Goal: Task Accomplishment & Management: Manage account settings

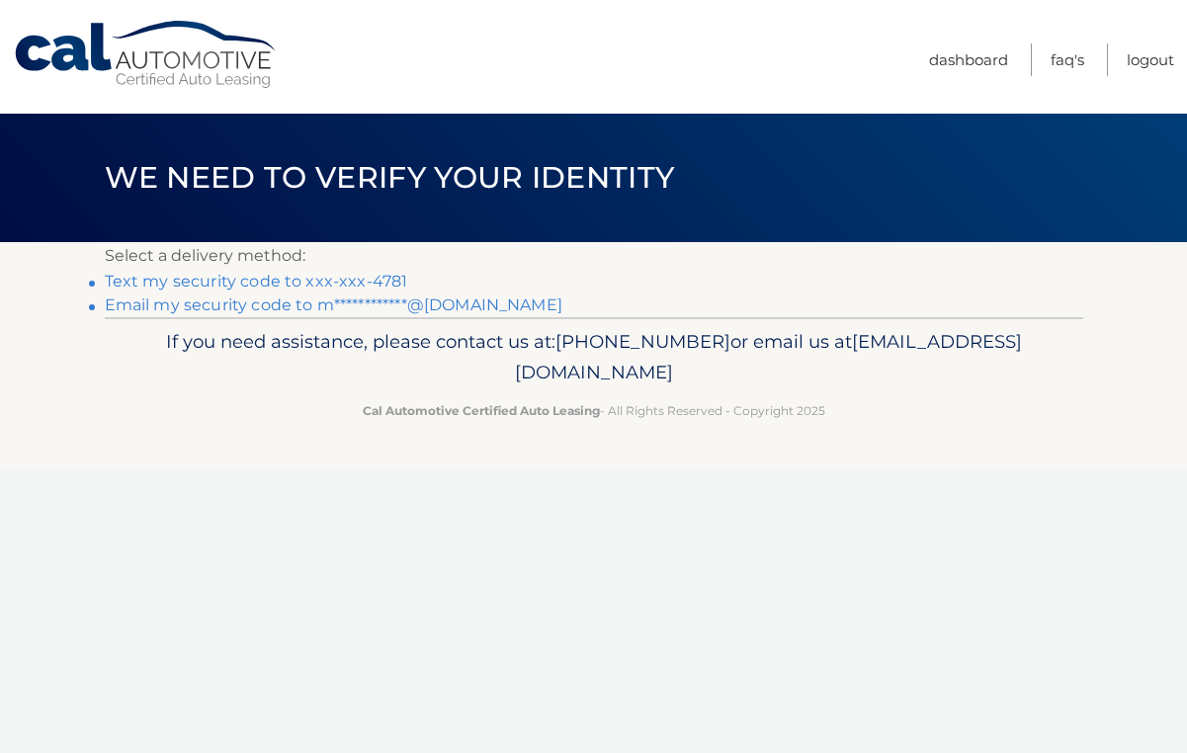
click at [346, 277] on link "Text my security code to xxx-xxx-4781" at bounding box center [256, 281] width 303 height 19
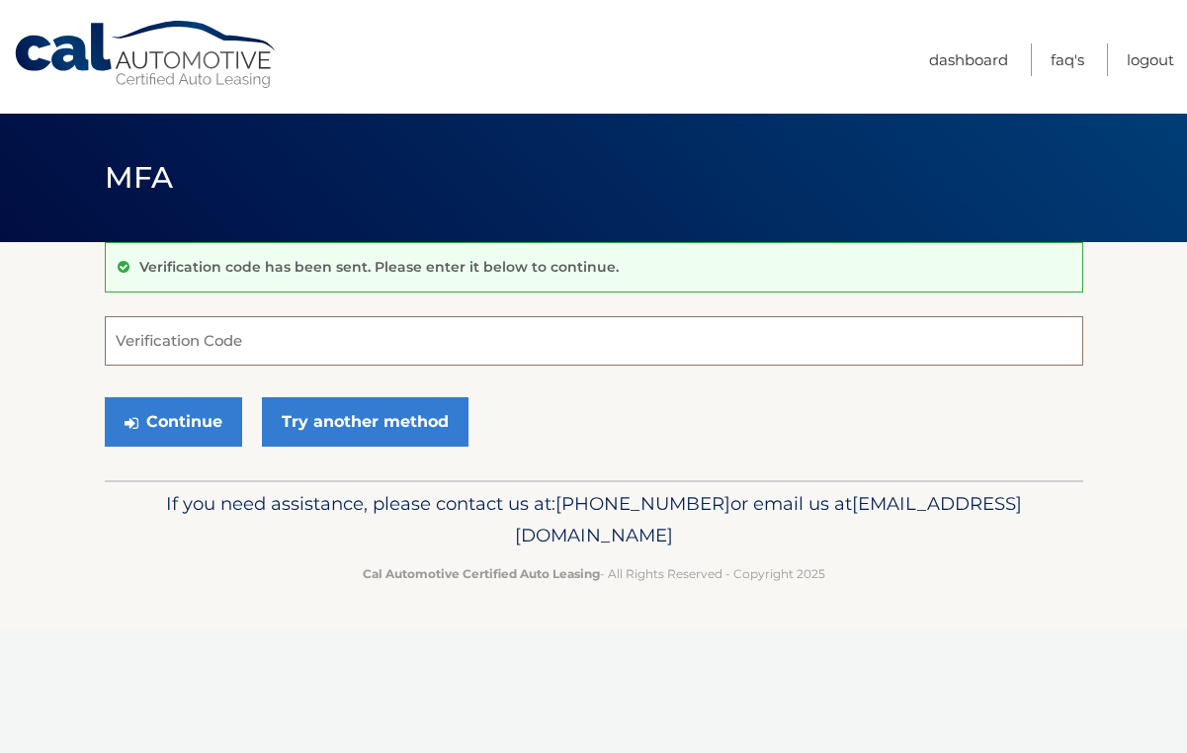
click at [297, 335] on input "Verification Code" at bounding box center [594, 340] width 979 height 49
type input "226845"
click at [231, 426] on button "Continue" at bounding box center [173, 421] width 137 height 49
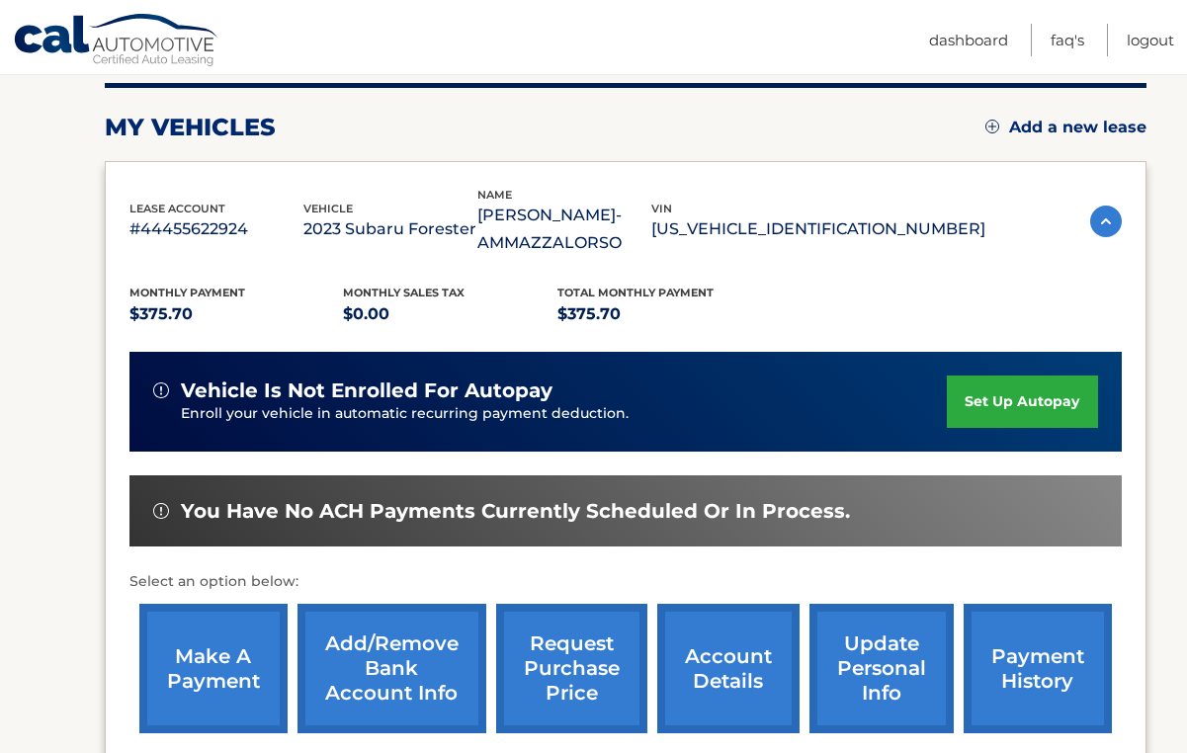
scroll to position [264, 0]
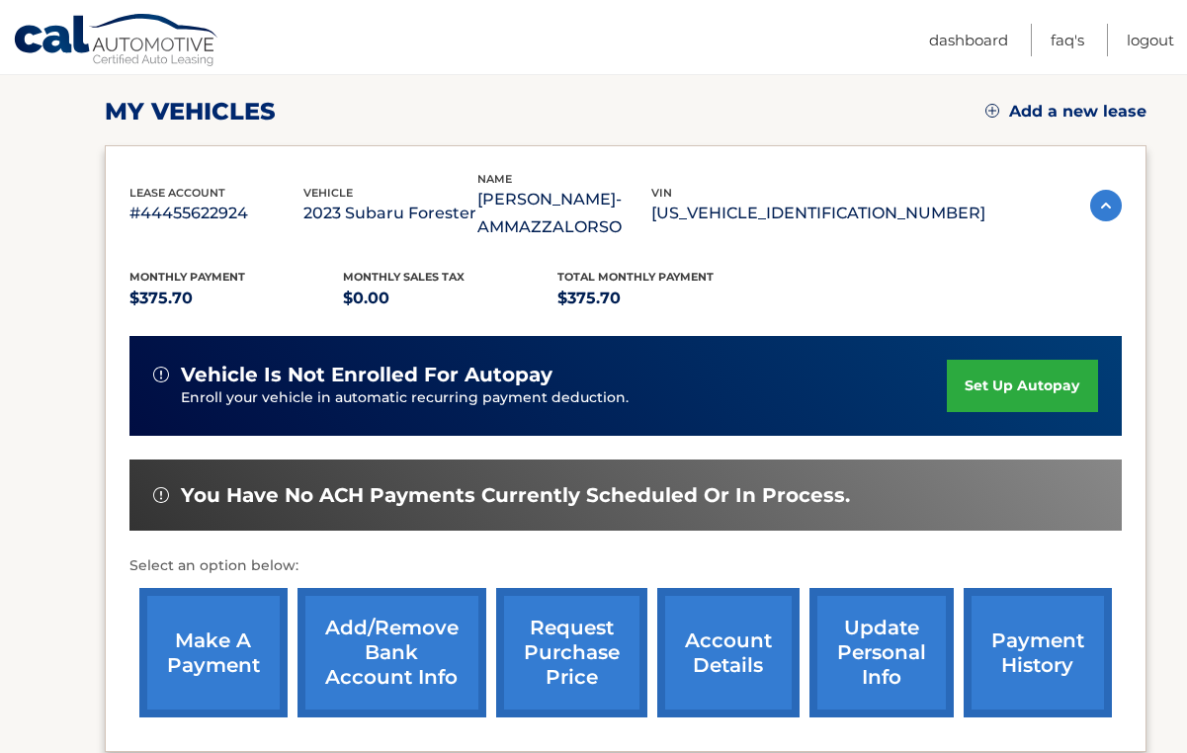
click at [215, 656] on link "make a payment" at bounding box center [213, 652] width 148 height 129
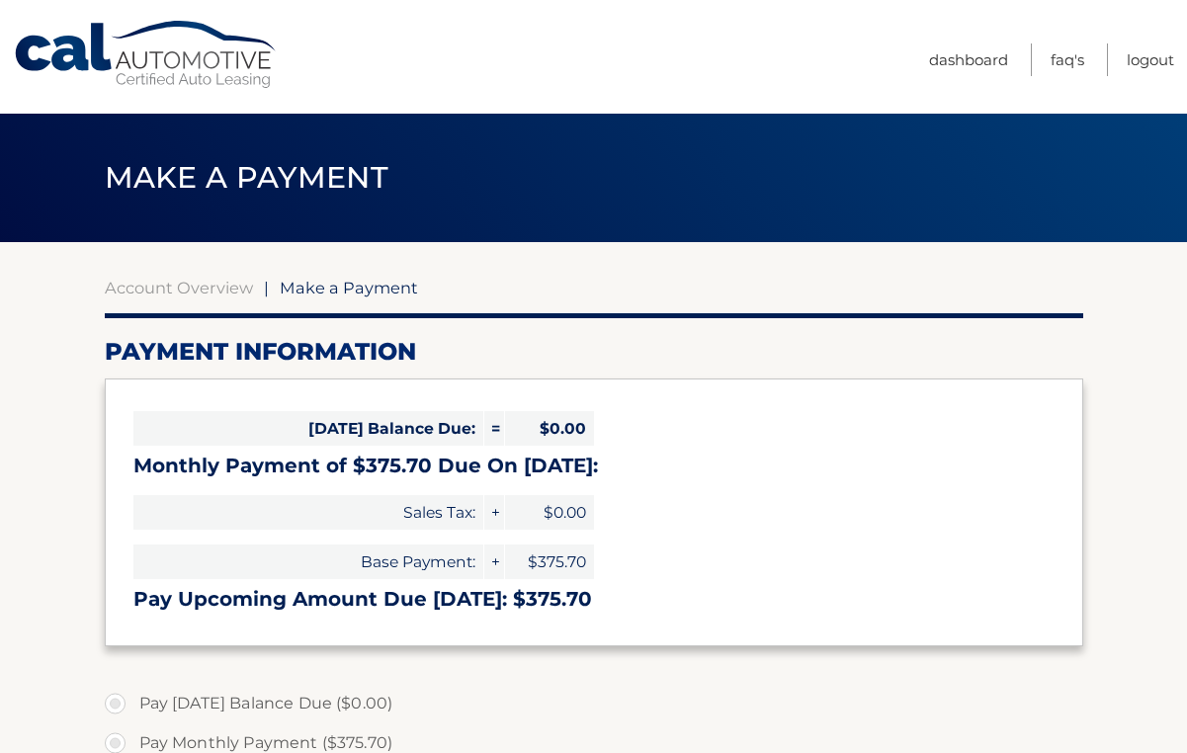
select select "NmQyODRiY2ItODlhMy00YzcxLTg3YmItMzdiMmM4MmNjYTQx"
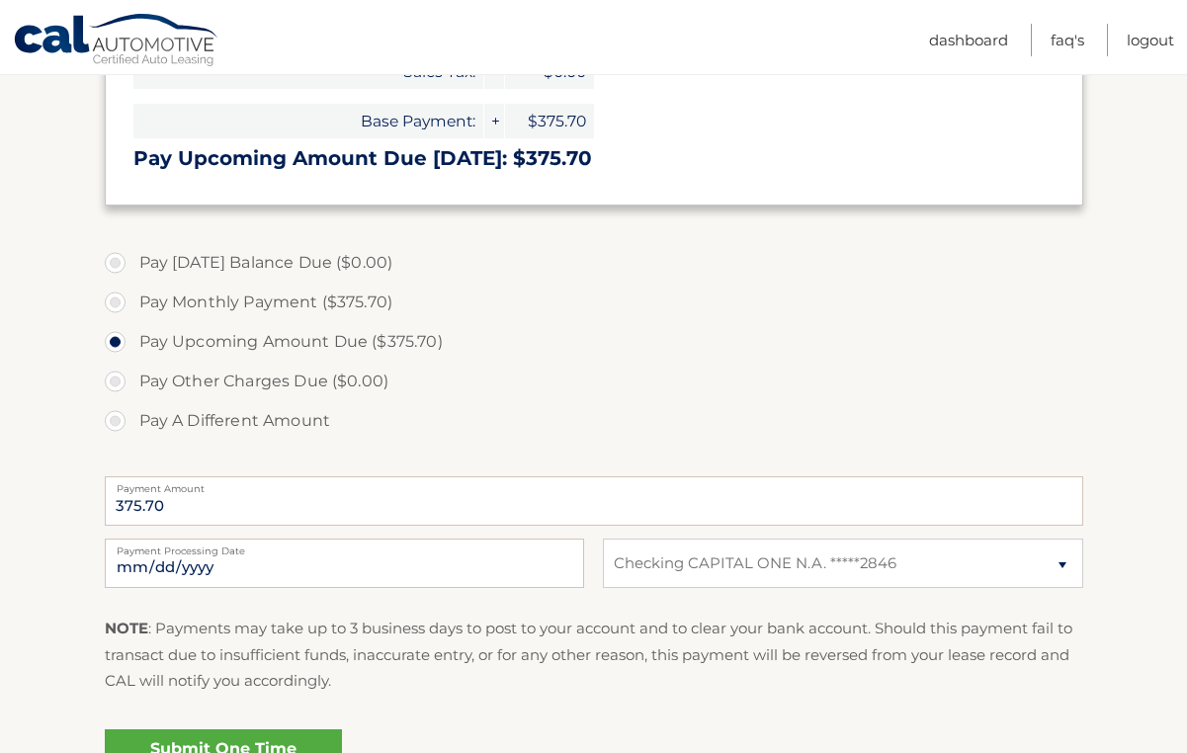
scroll to position [442, 0]
click at [208, 565] on input "2025-10-13" at bounding box center [344, 562] width 479 height 49
type input "2025-10-15"
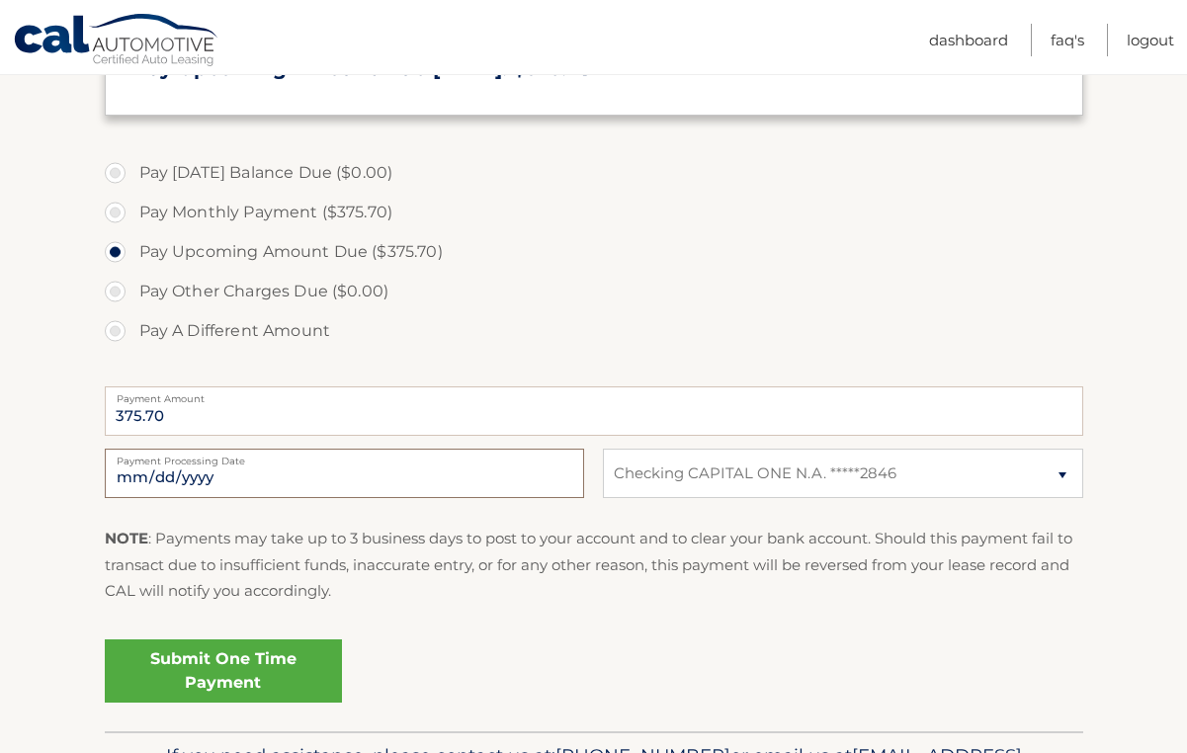
scroll to position [659, 0]
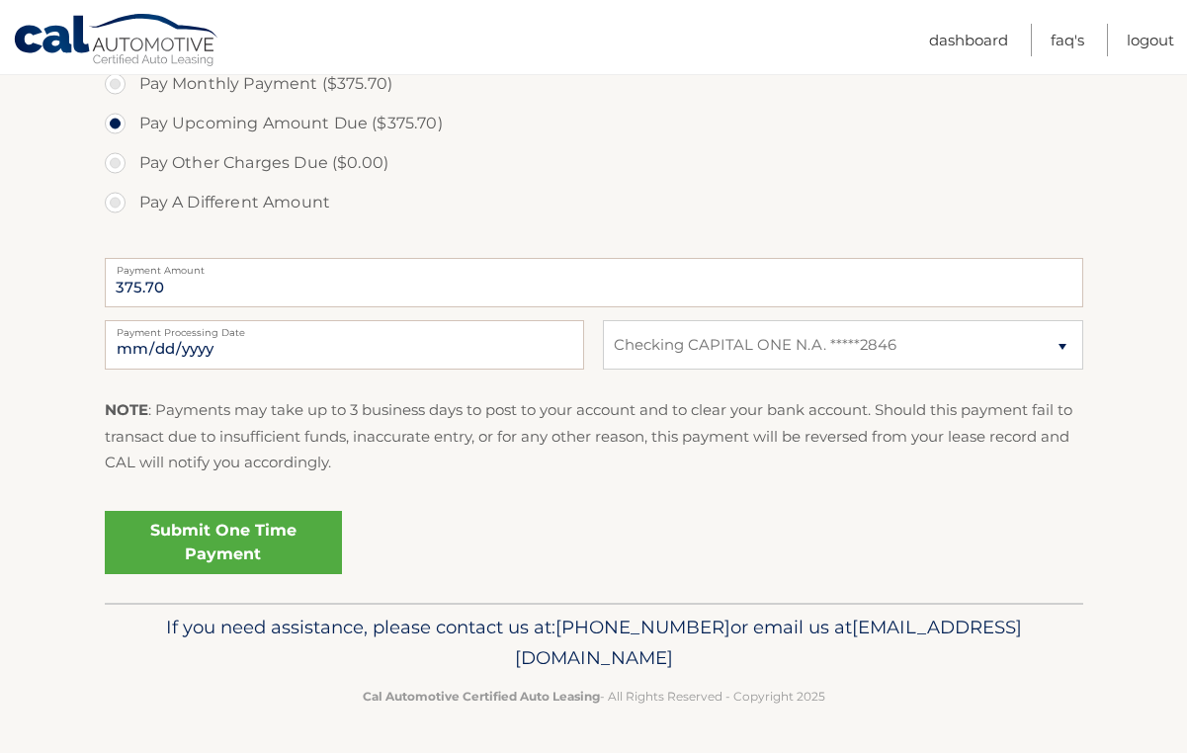
click at [293, 551] on link "Submit One Time Payment" at bounding box center [223, 542] width 237 height 63
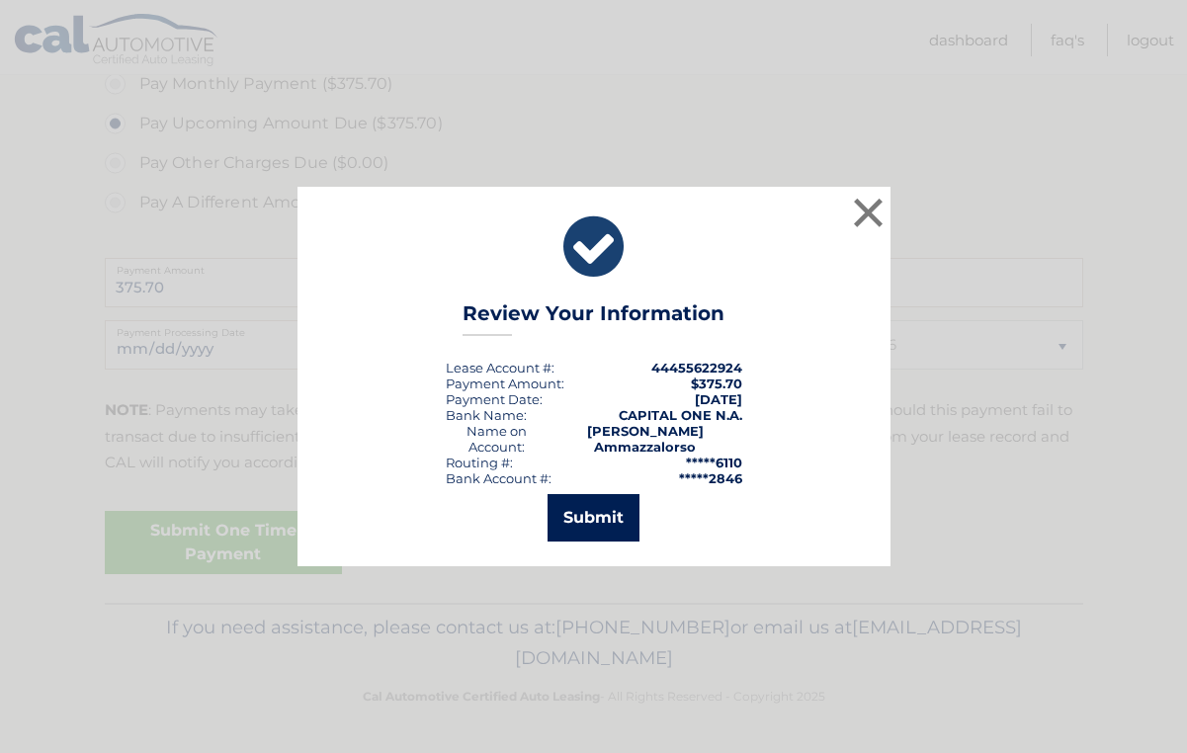
click at [596, 522] on button "Submit" at bounding box center [594, 517] width 92 height 47
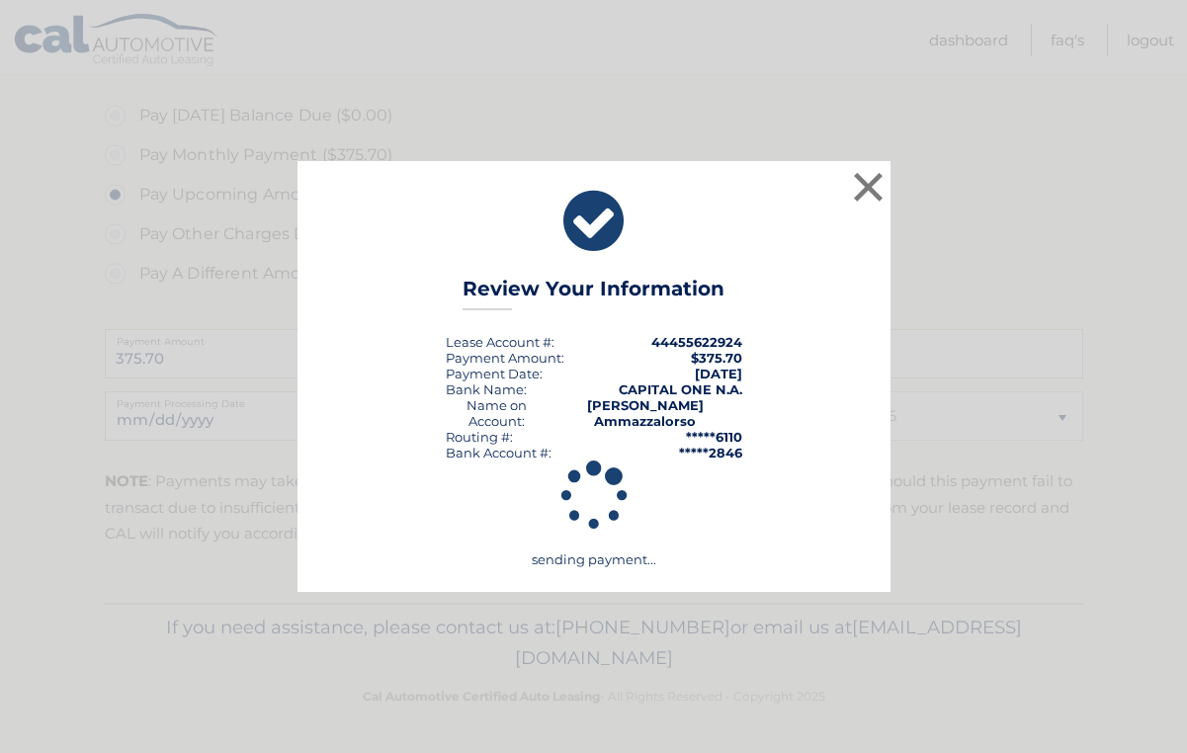
scroll to position [588, 0]
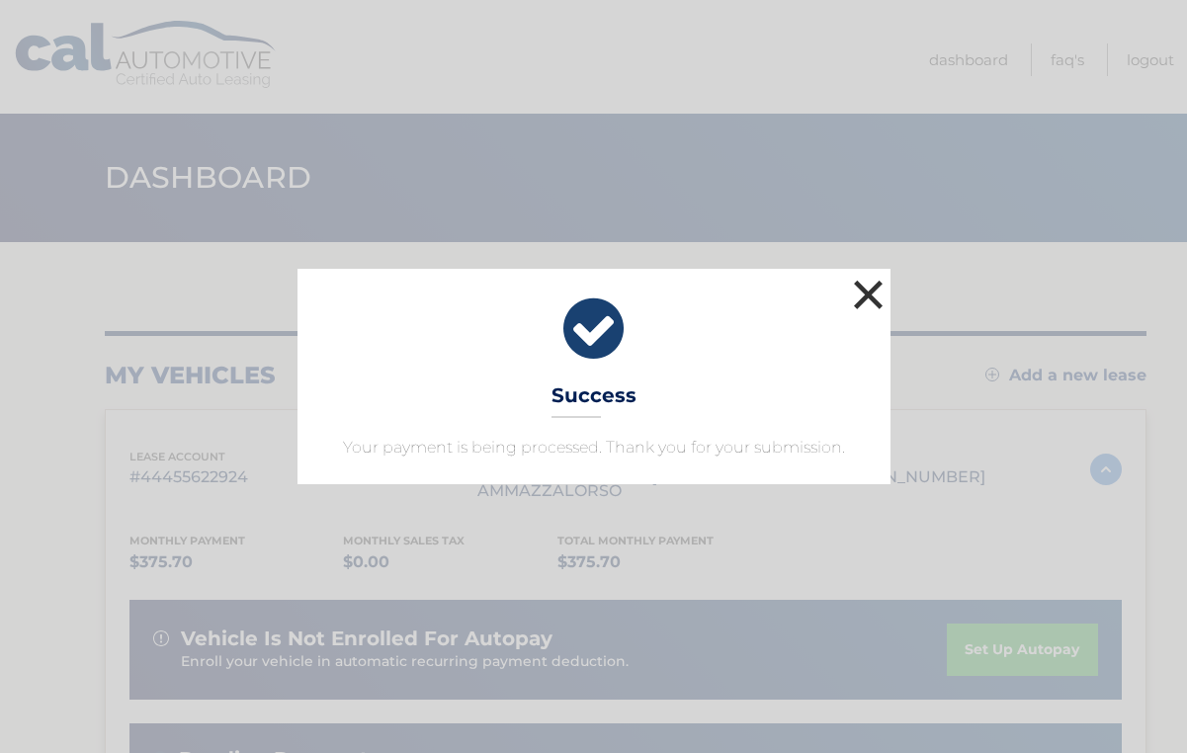
click at [867, 296] on button "×" at bounding box center [869, 295] width 40 height 40
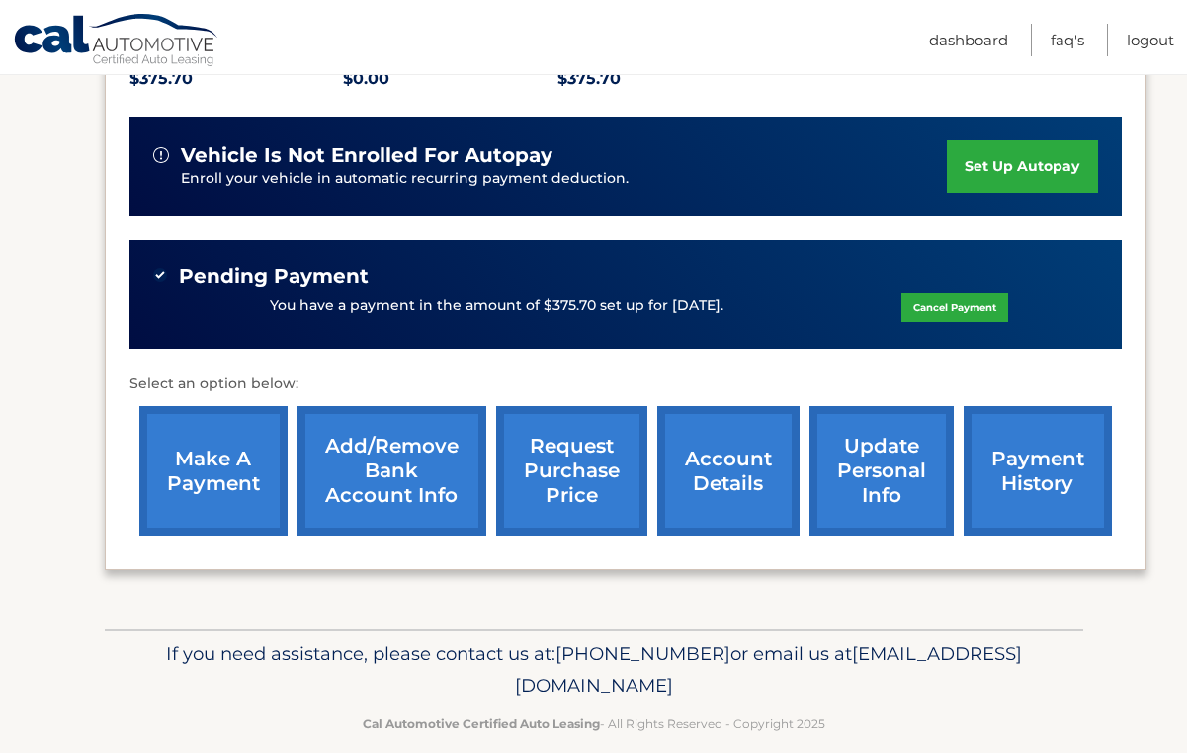
scroll to position [509, 0]
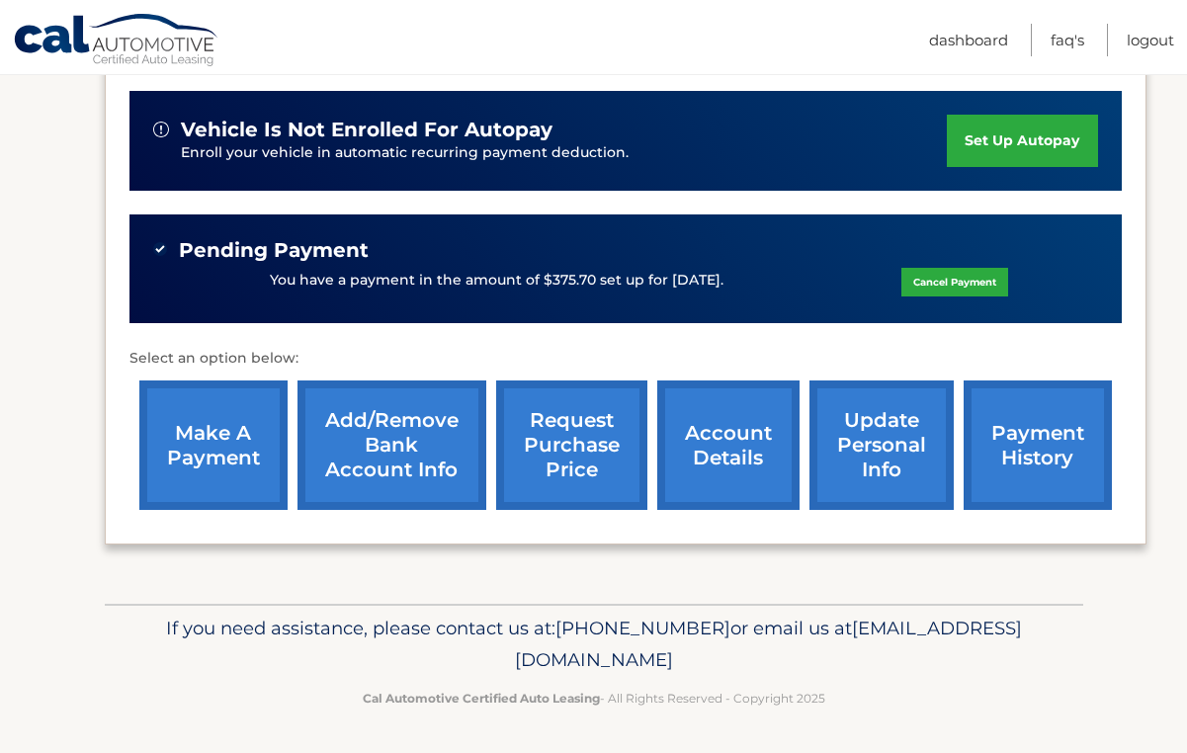
click at [1007, 426] on link "payment history" at bounding box center [1038, 445] width 148 height 129
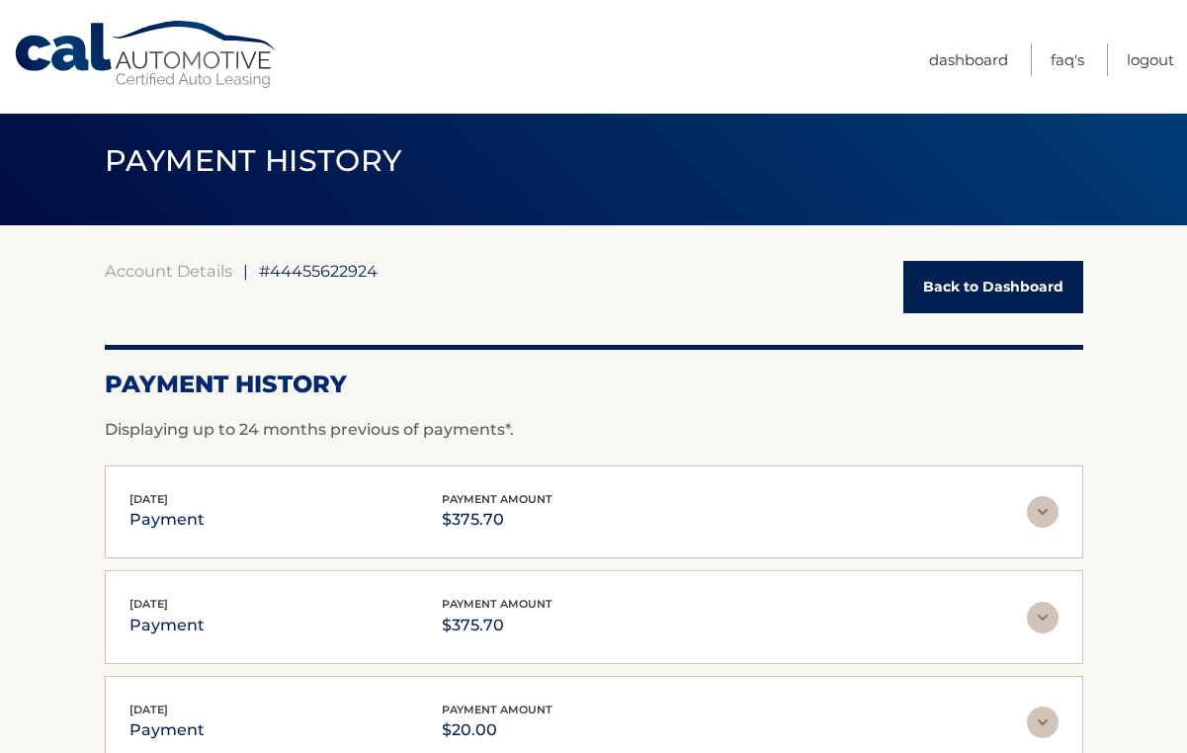
scroll to position [12, 0]
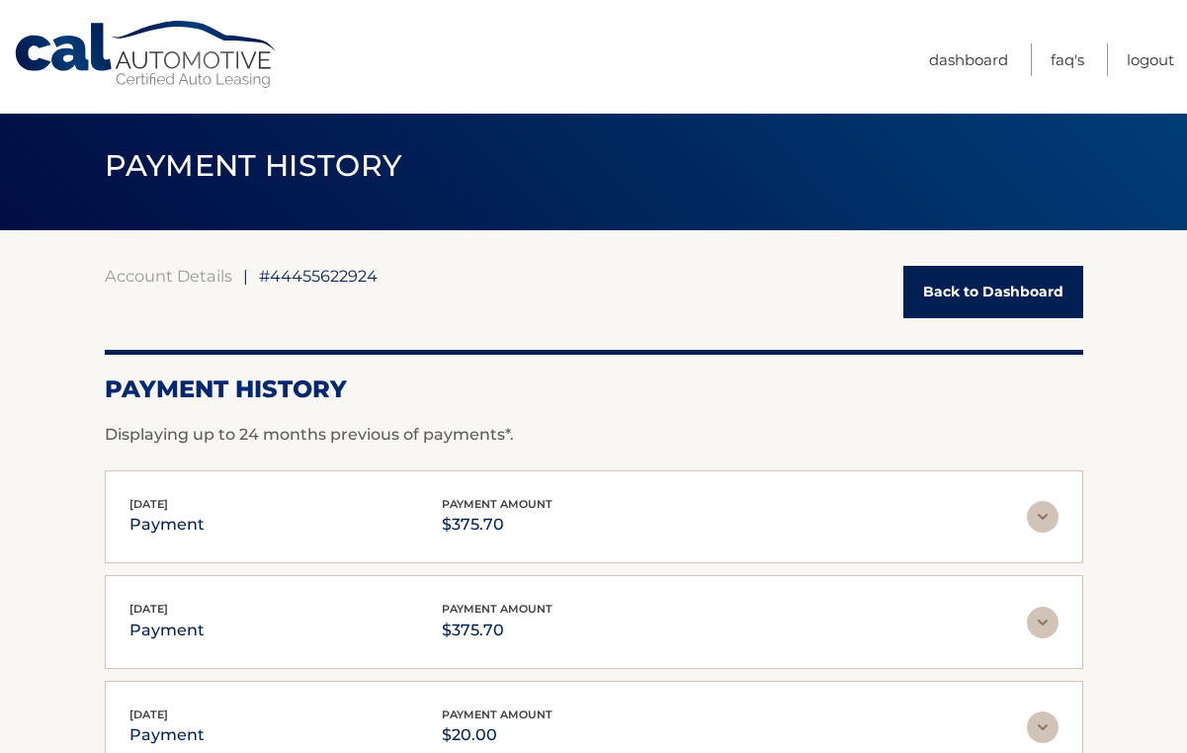
click at [995, 295] on link "Back to Dashboard" at bounding box center [993, 292] width 180 height 52
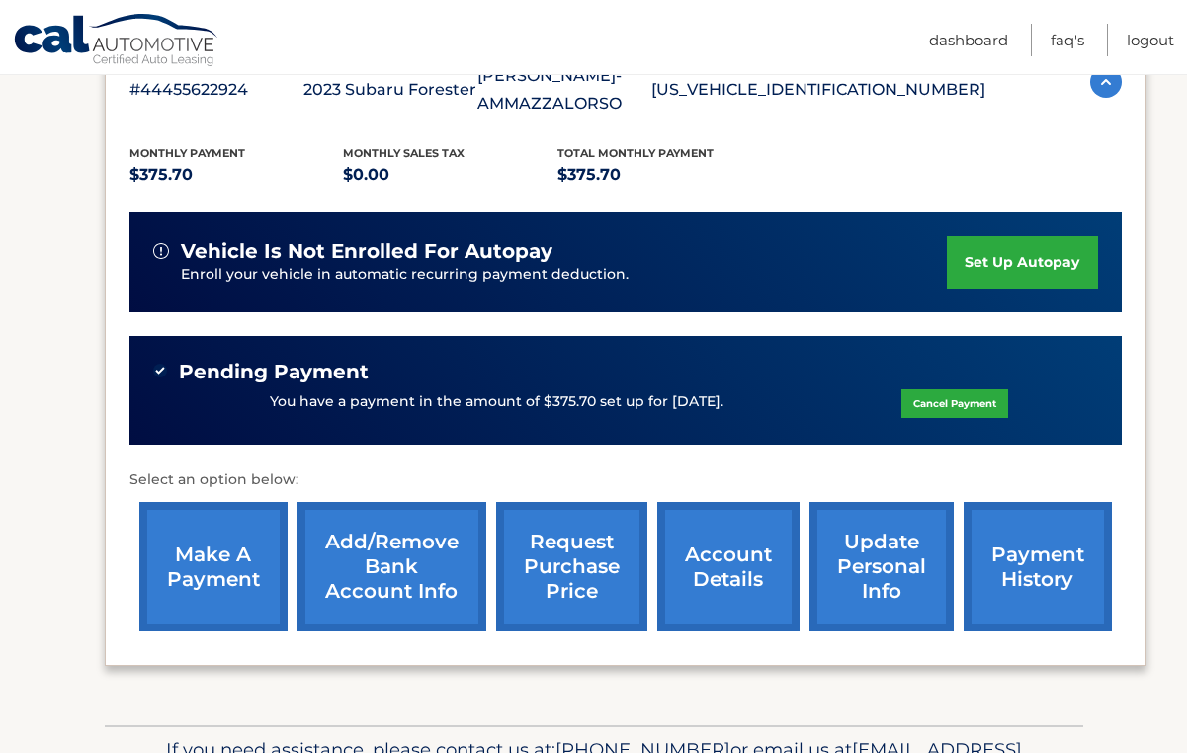
scroll to position [394, 0]
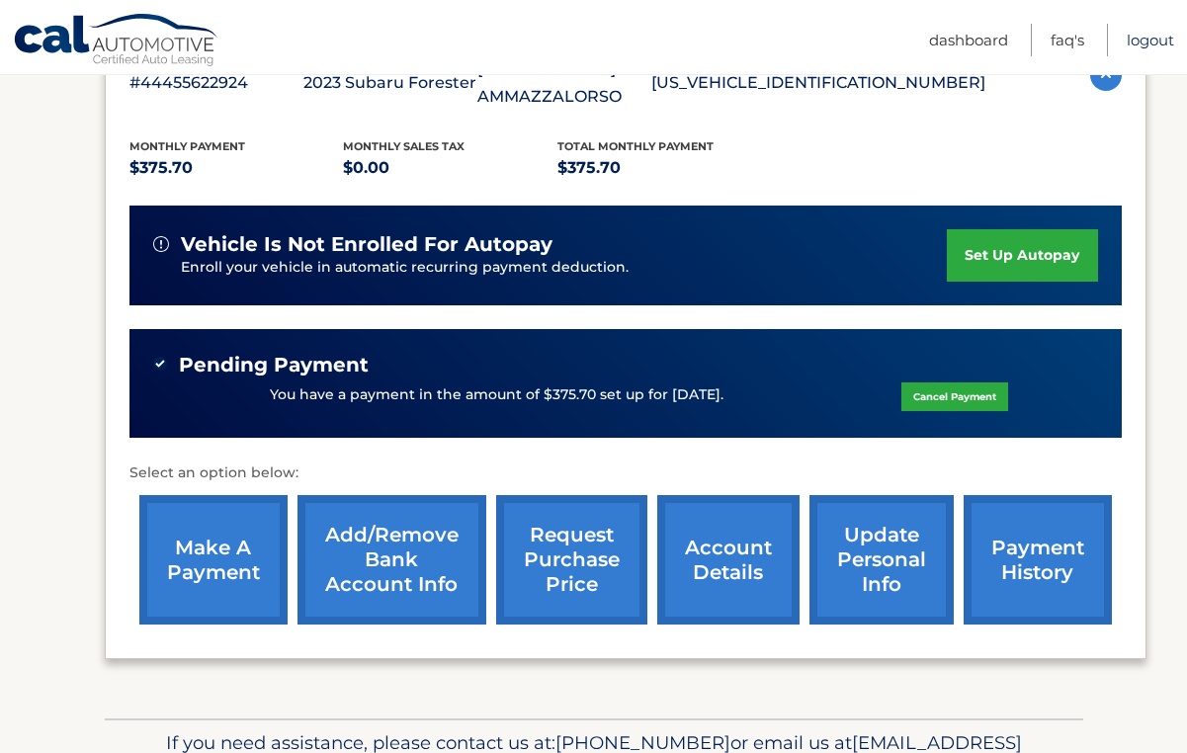
click at [1143, 38] on link "Logout" at bounding box center [1150, 40] width 47 height 33
